Goal: Information Seeking & Learning: Find contact information

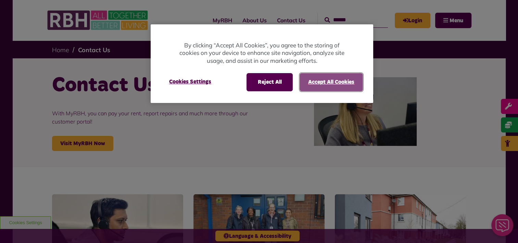
click at [334, 80] on button "Accept All Cookies" at bounding box center [331, 82] width 63 height 18
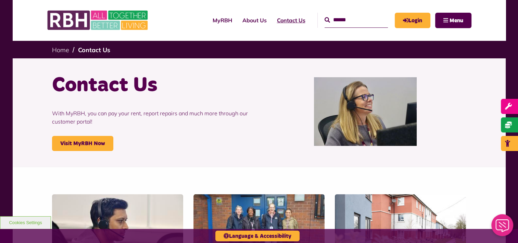
click at [284, 23] on link "Contact Us" at bounding box center [291, 20] width 39 height 18
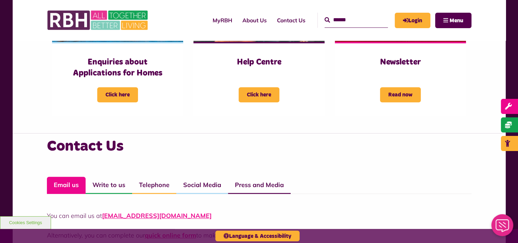
scroll to position [445, 0]
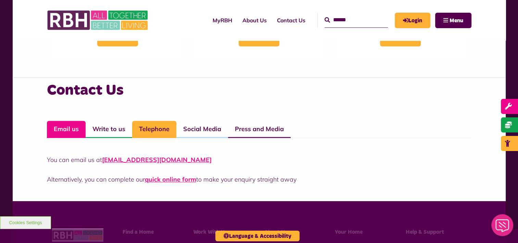
click at [159, 130] on link "Telephone" at bounding box center [154, 129] width 44 height 17
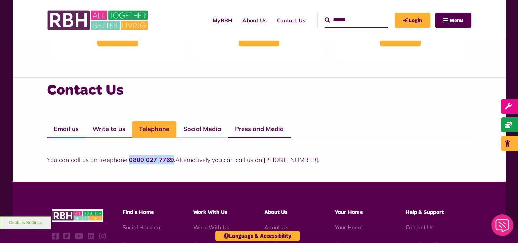
drag, startPoint x: 129, startPoint y: 159, endPoint x: 170, endPoint y: 152, distance: 42.0
click at [170, 152] on div "You can call us on freephone 0800 027 7769. Alternatively you can call us on [P…" at bounding box center [259, 151] width 425 height 26
drag, startPoint x: 170, startPoint y: 152, endPoint x: 148, endPoint y: 159, distance: 23.2
copy strong "0800 027 7769"
